Goal: Task Accomplishment & Management: Manage account settings

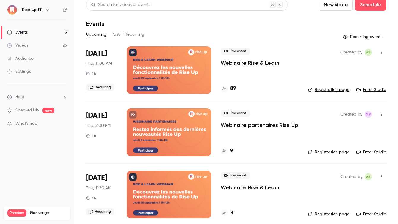
scroll to position [10, 0]
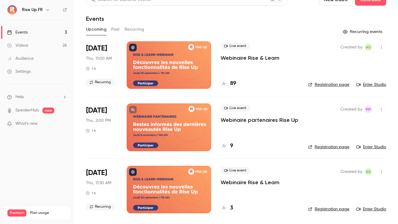
click at [174, 120] on div at bounding box center [169, 126] width 85 height 47
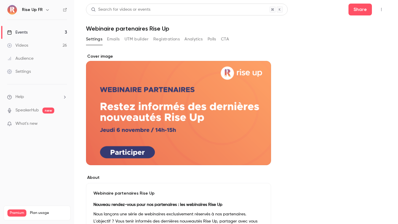
click at [97, 39] on button "Settings" at bounding box center [94, 38] width 16 height 9
click at [46, 30] on link "Events 3" at bounding box center [37, 32] width 74 height 13
